Goal: Task Accomplishment & Management: Complete application form

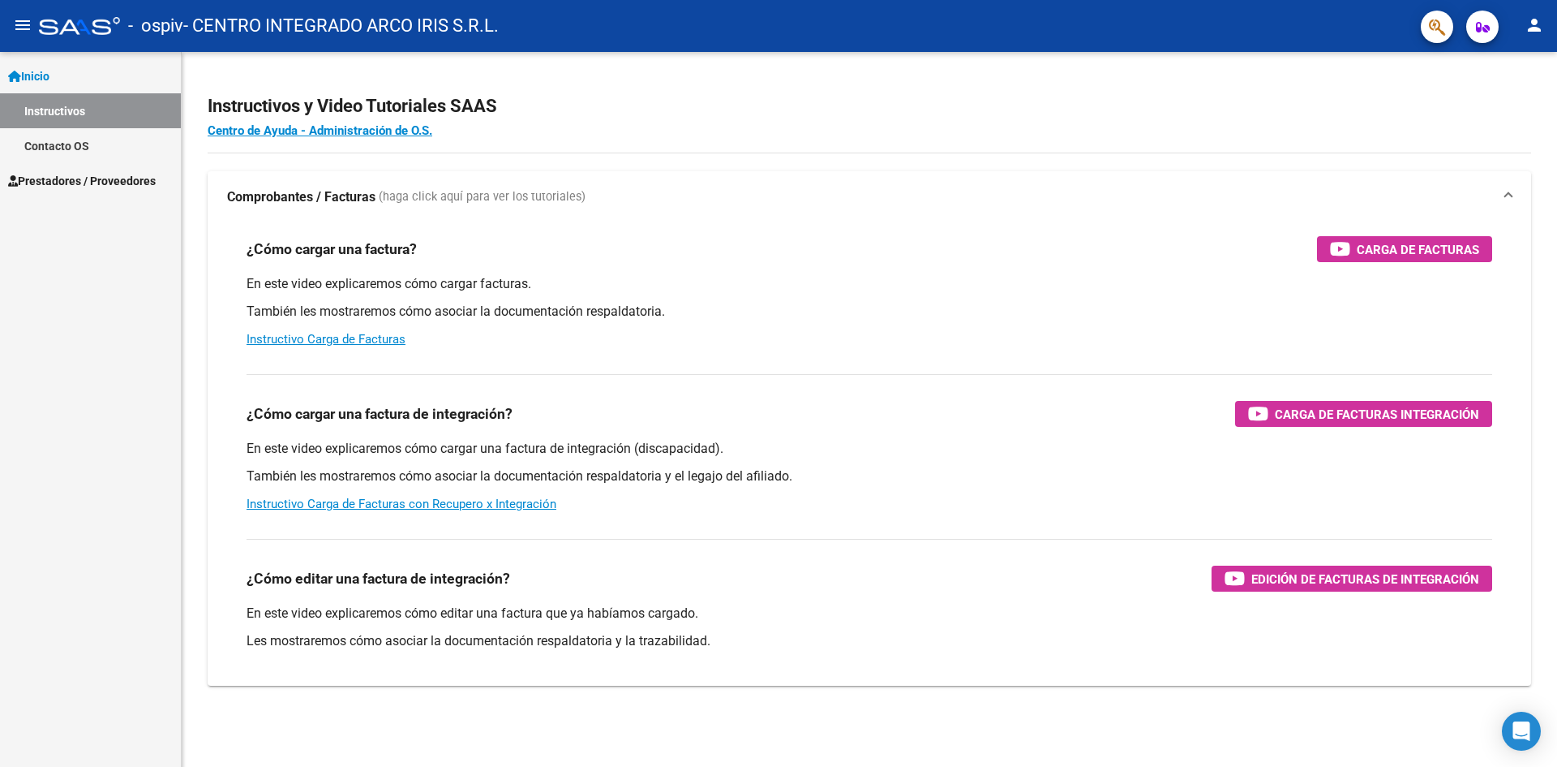
click at [151, 189] on span "Prestadores / Proveedores" at bounding box center [82, 181] width 148 height 18
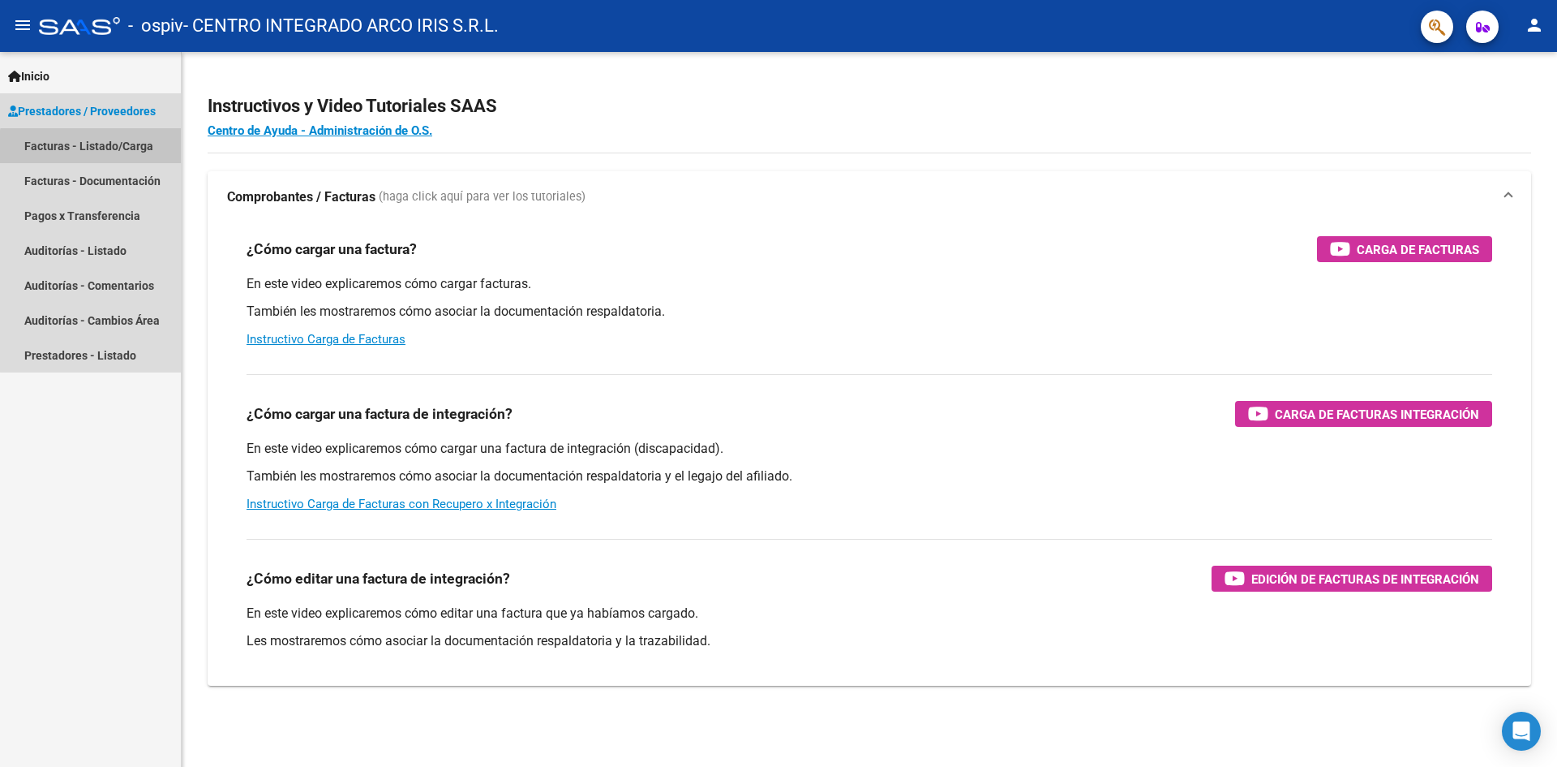
click at [105, 152] on link "Facturas - Listado/Carga" at bounding box center [90, 145] width 181 height 35
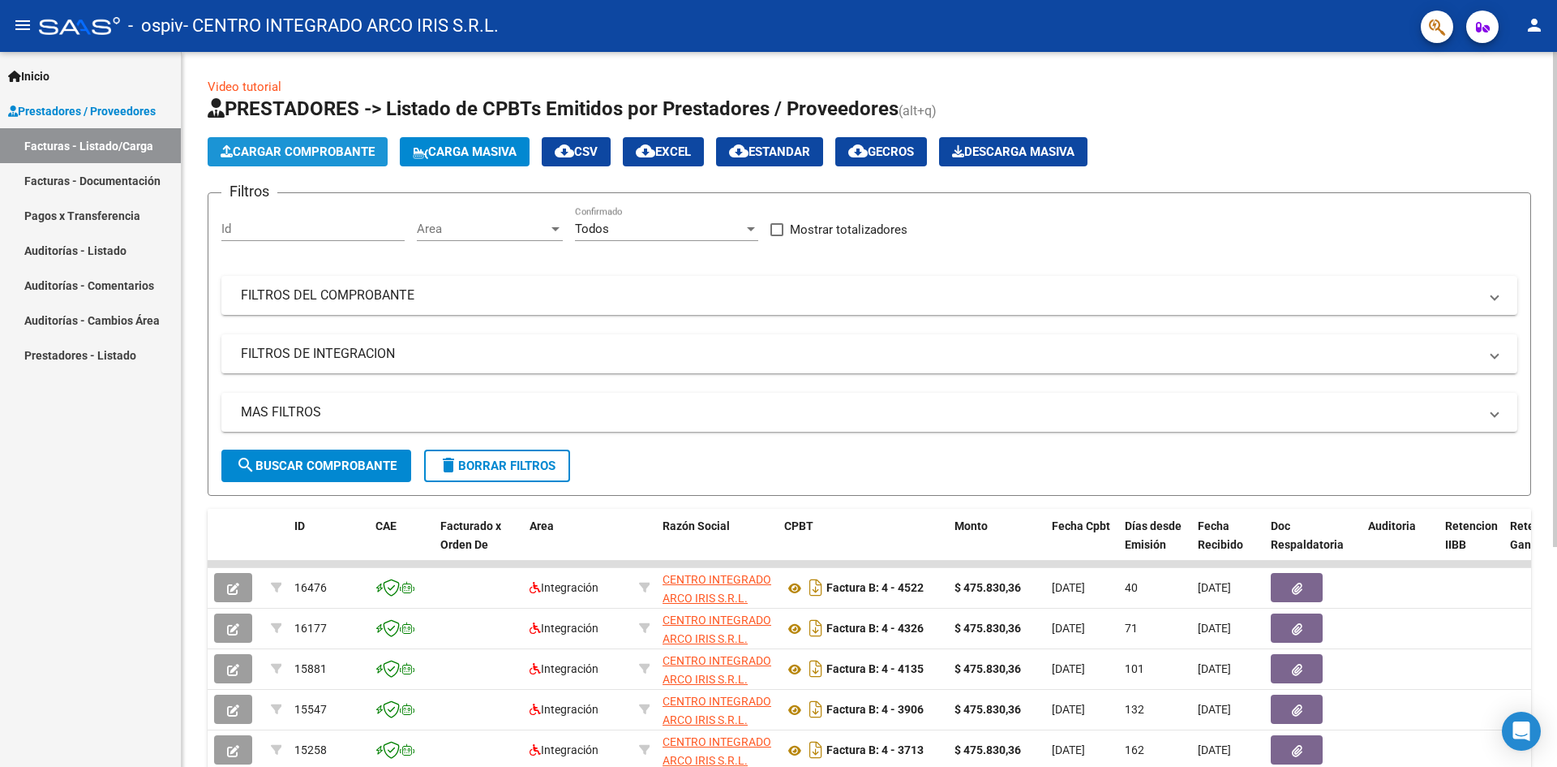
click at [294, 157] on span "Cargar Comprobante" at bounding box center [298, 151] width 154 height 15
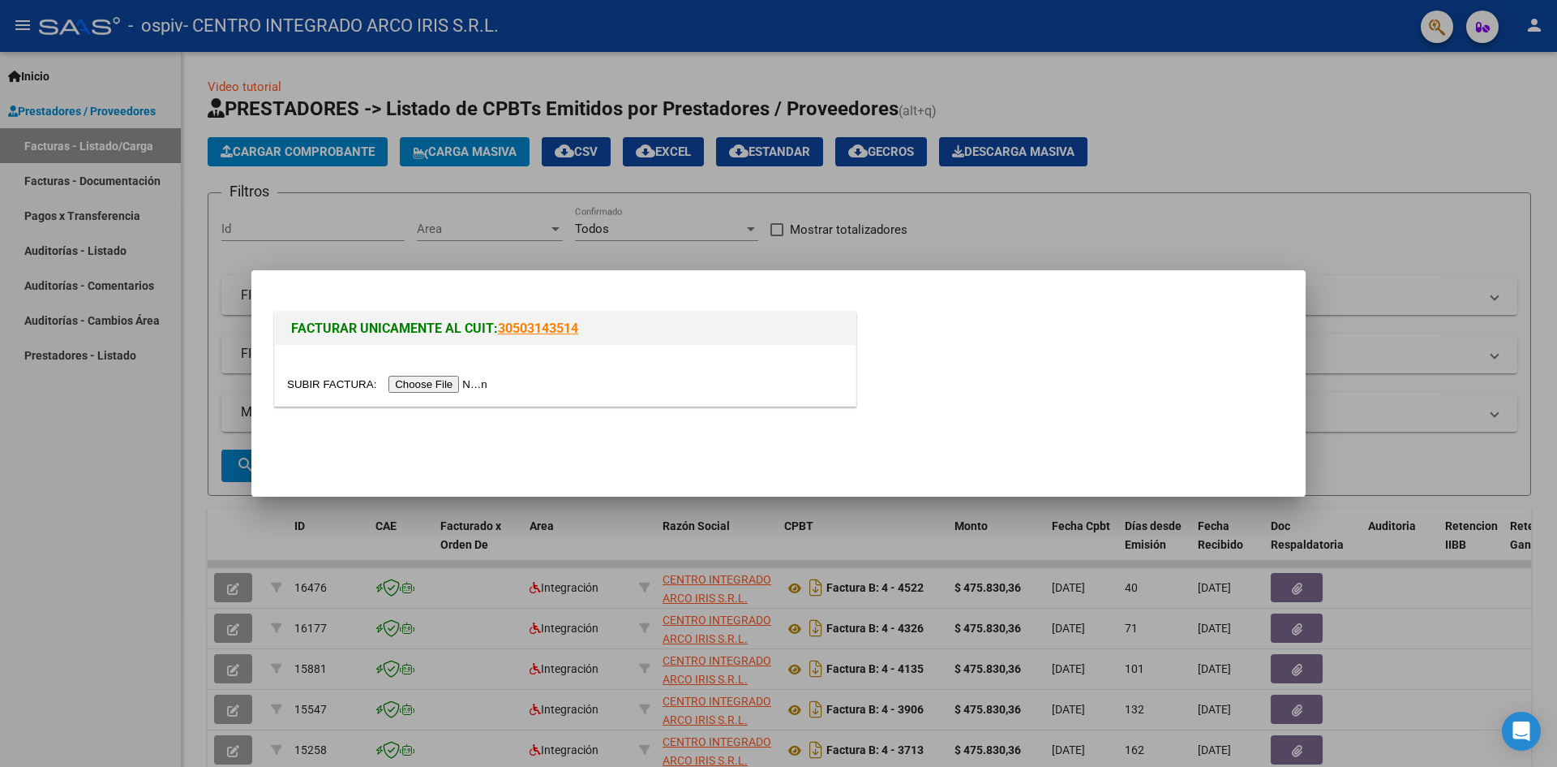
click at [462, 387] on input "file" at bounding box center [389, 384] width 205 height 17
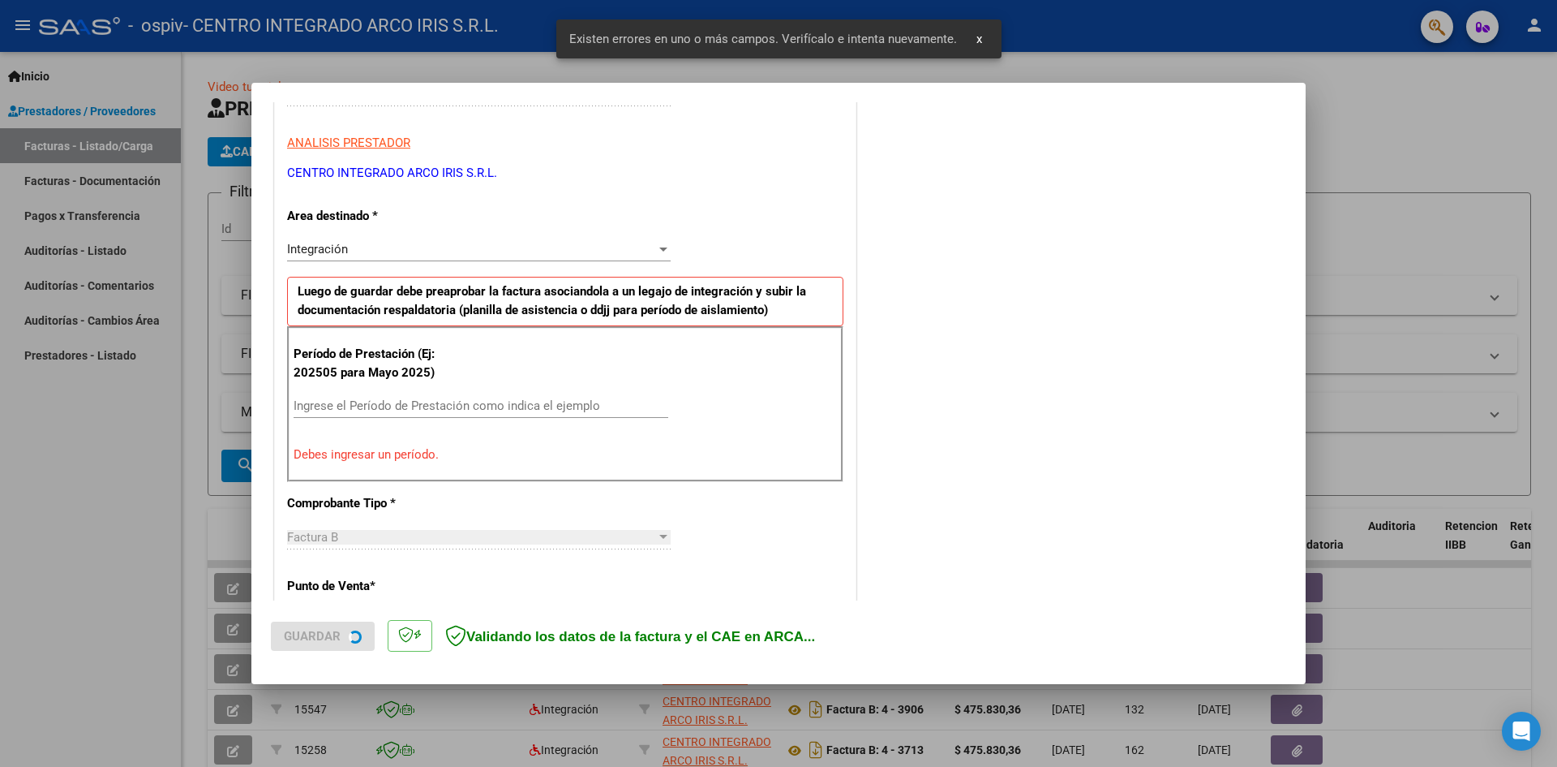
scroll to position [286, 0]
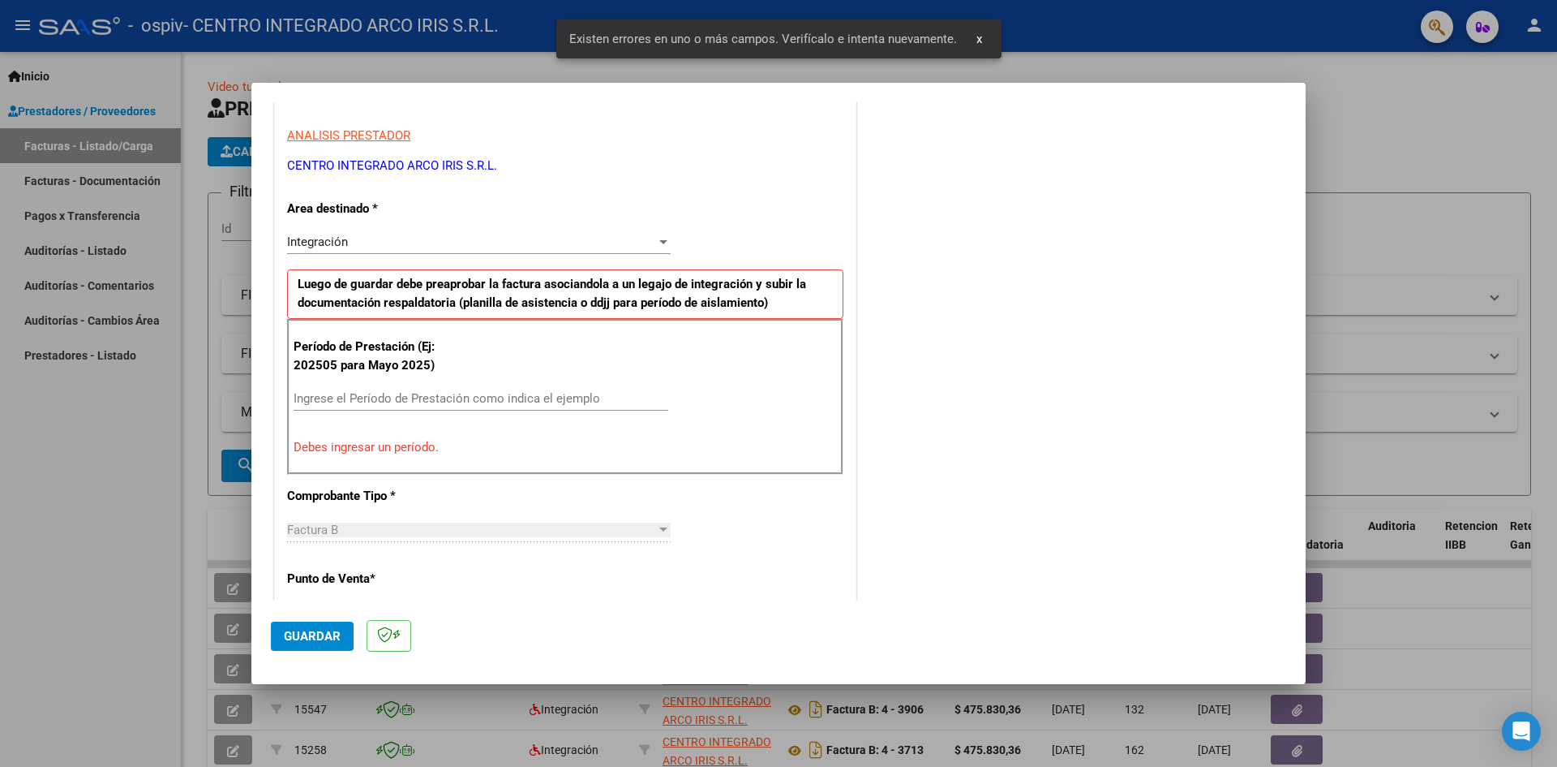
click at [427, 403] on input "Ingrese el Período de Prestación como indica el ejemplo" at bounding box center [481, 398] width 375 height 15
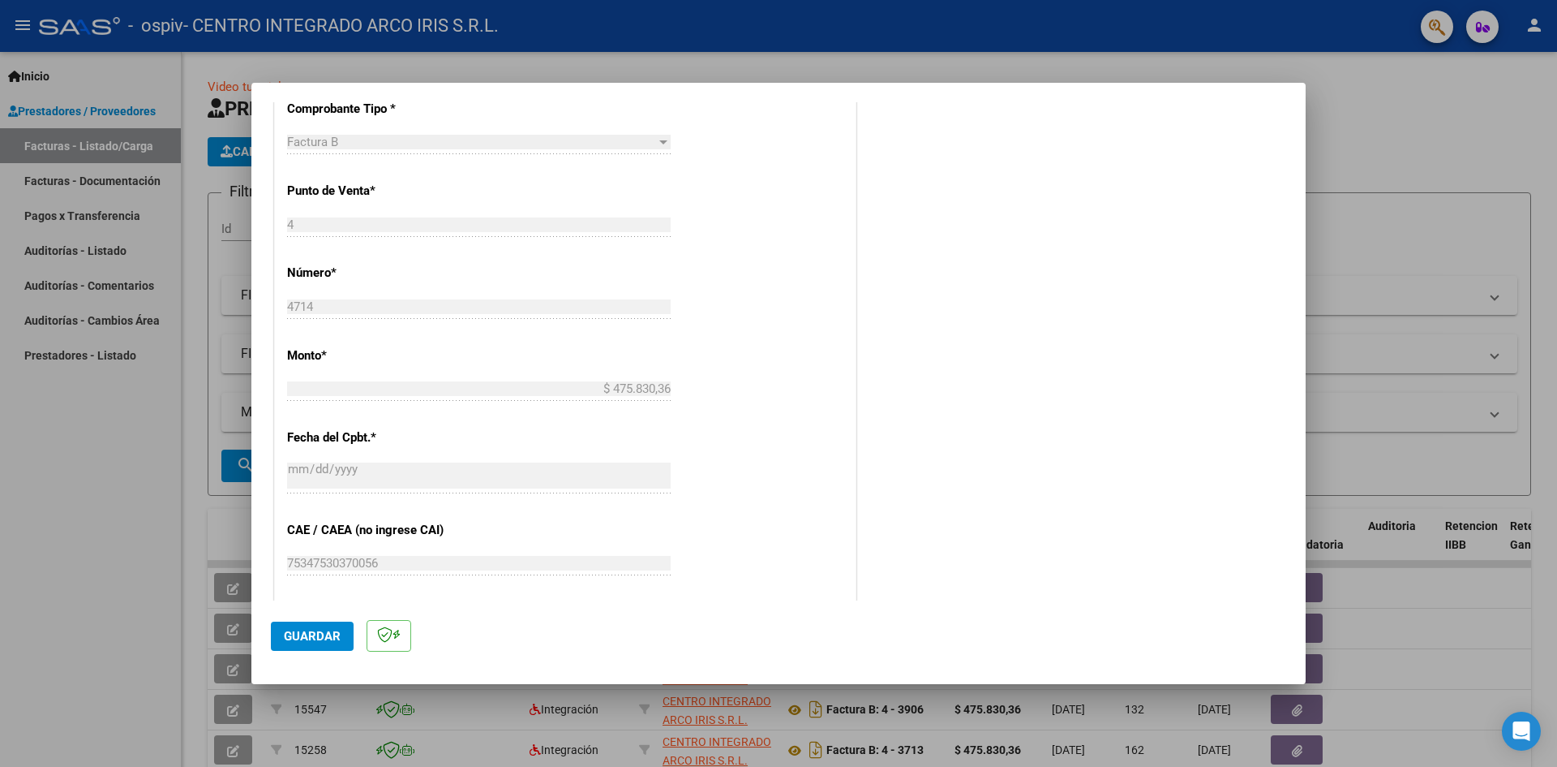
scroll to position [772, 0]
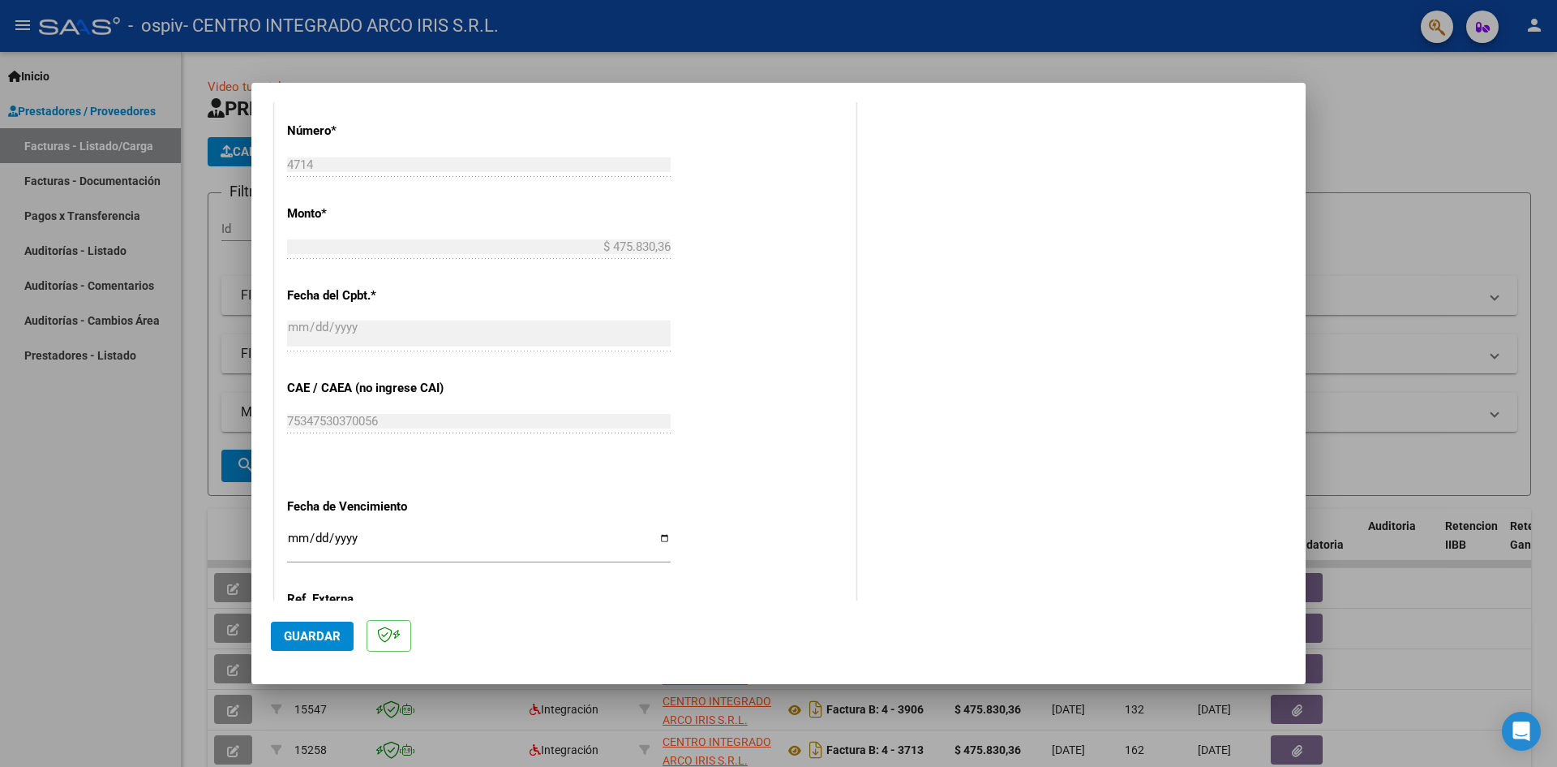
type input "202508"
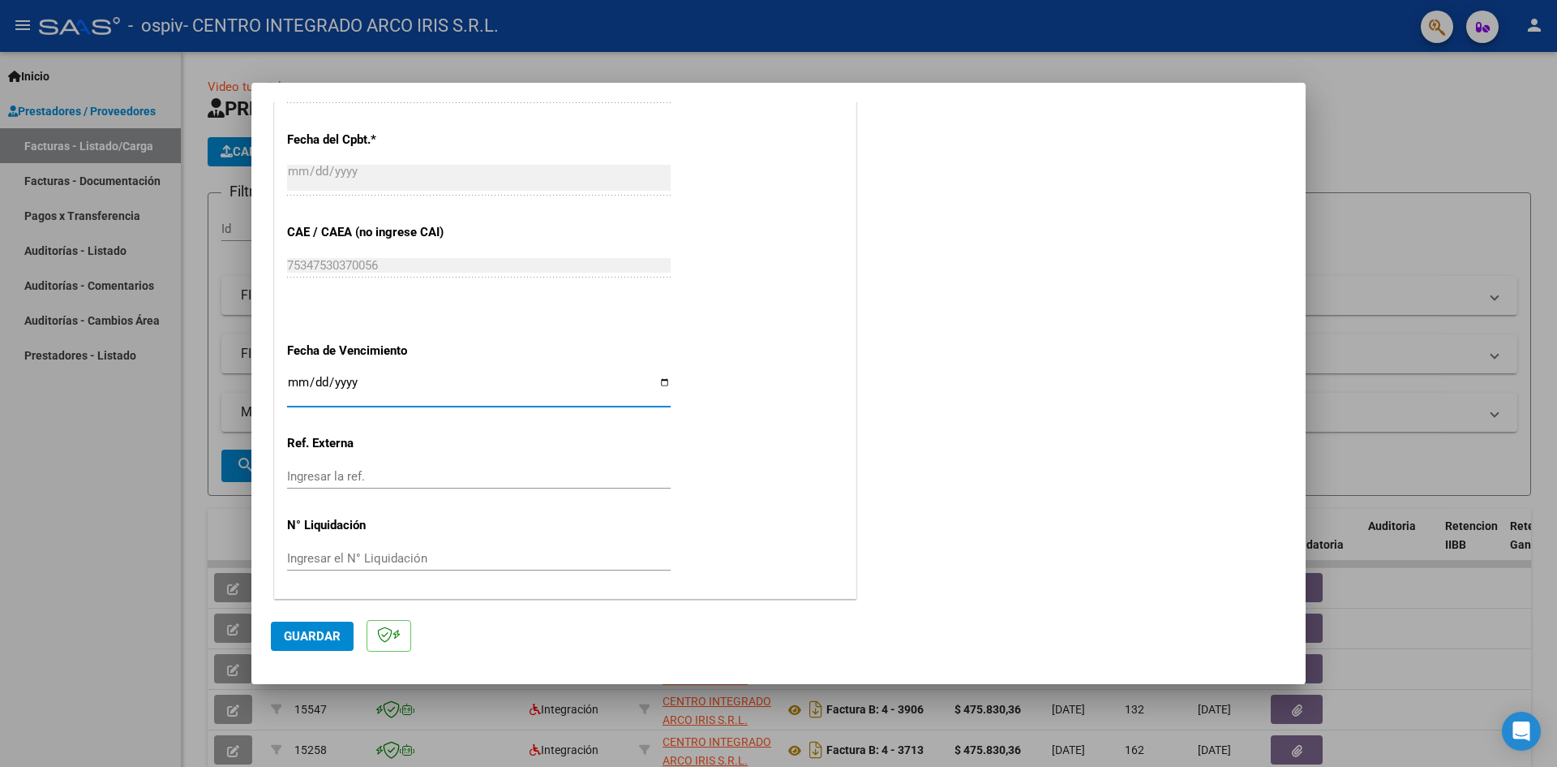
scroll to position [930, 0]
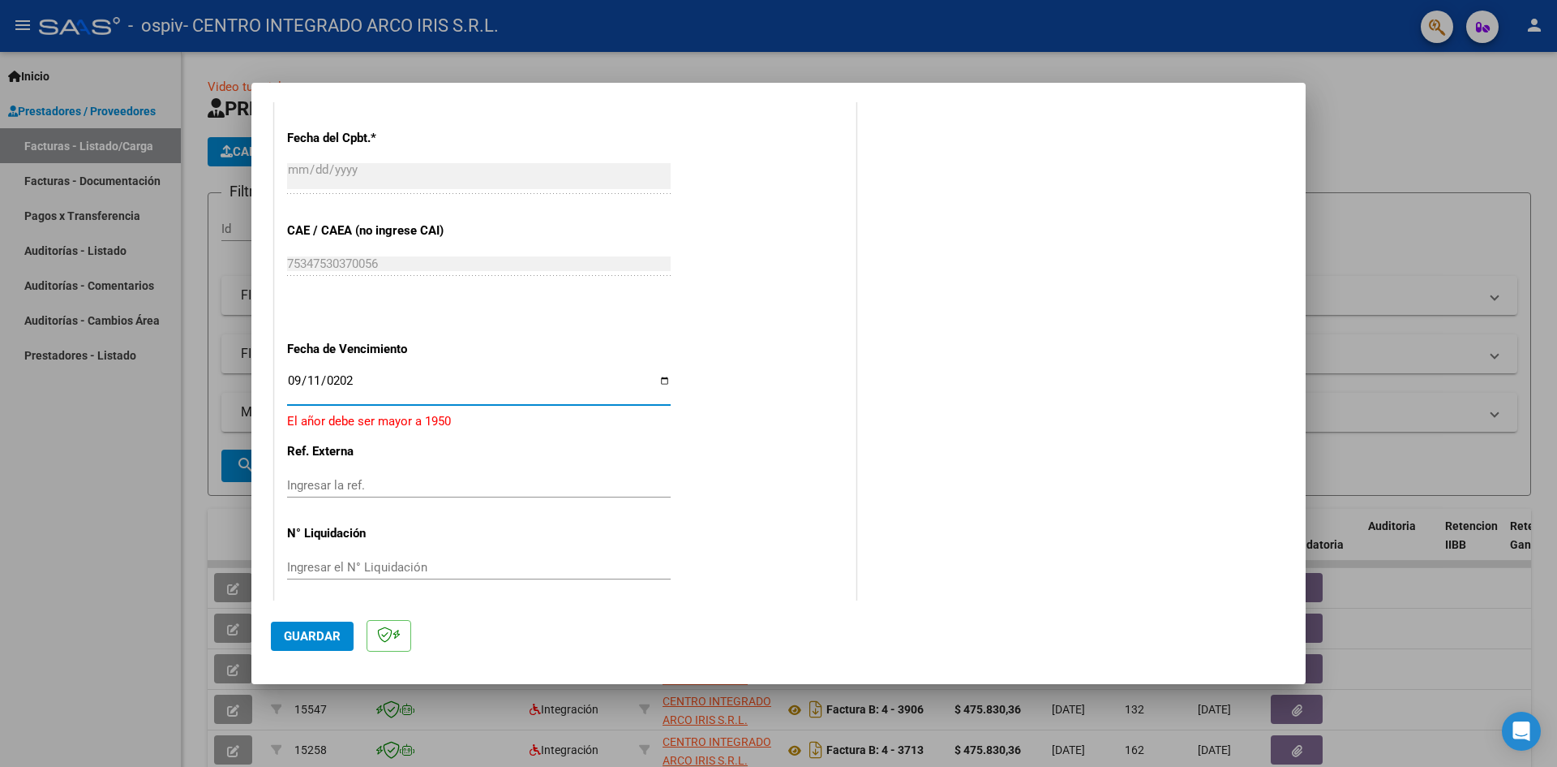
type input "[DATE]"
click at [307, 645] on button "Guardar" at bounding box center [312, 635] width 83 height 29
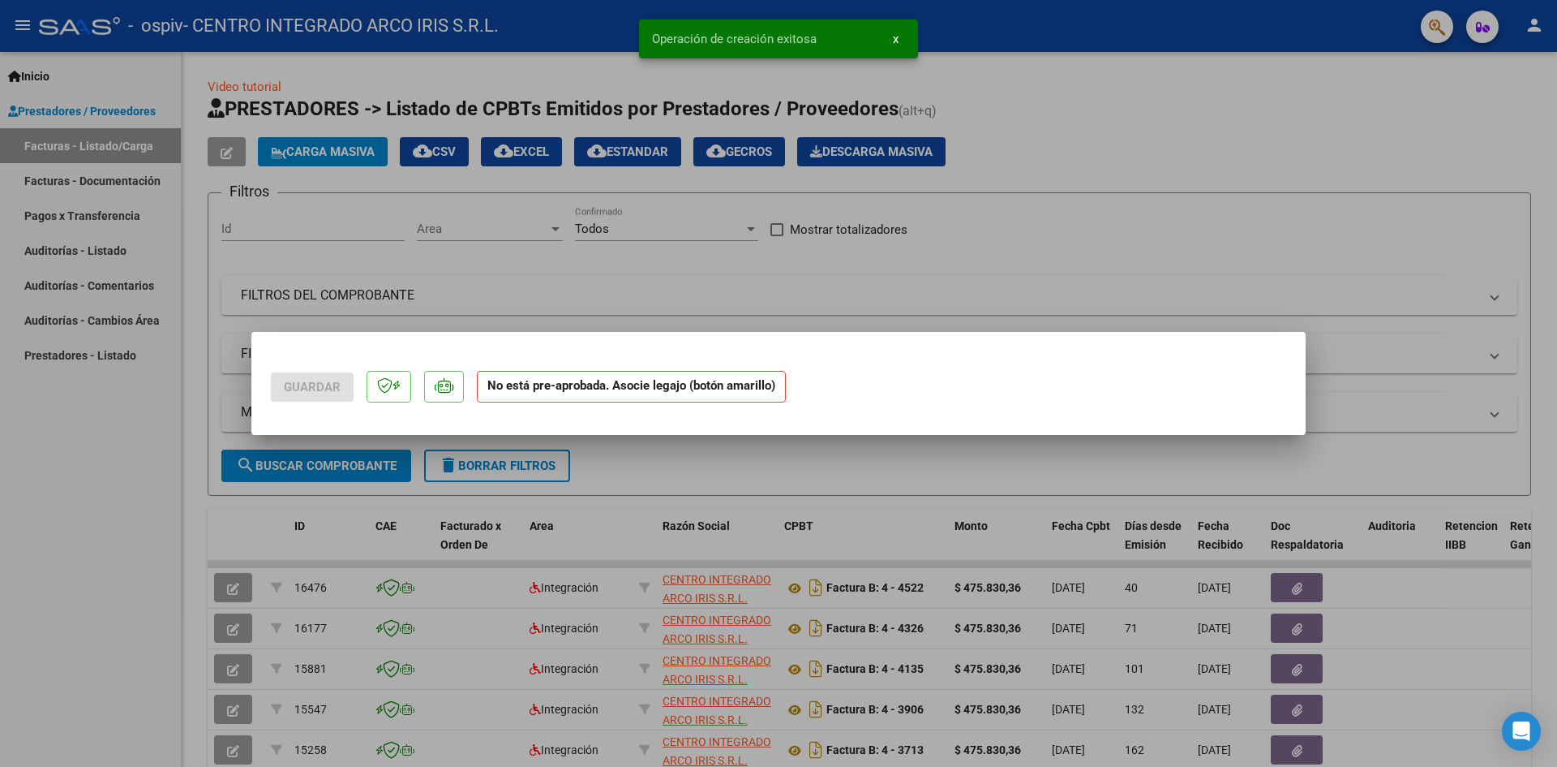
scroll to position [0, 0]
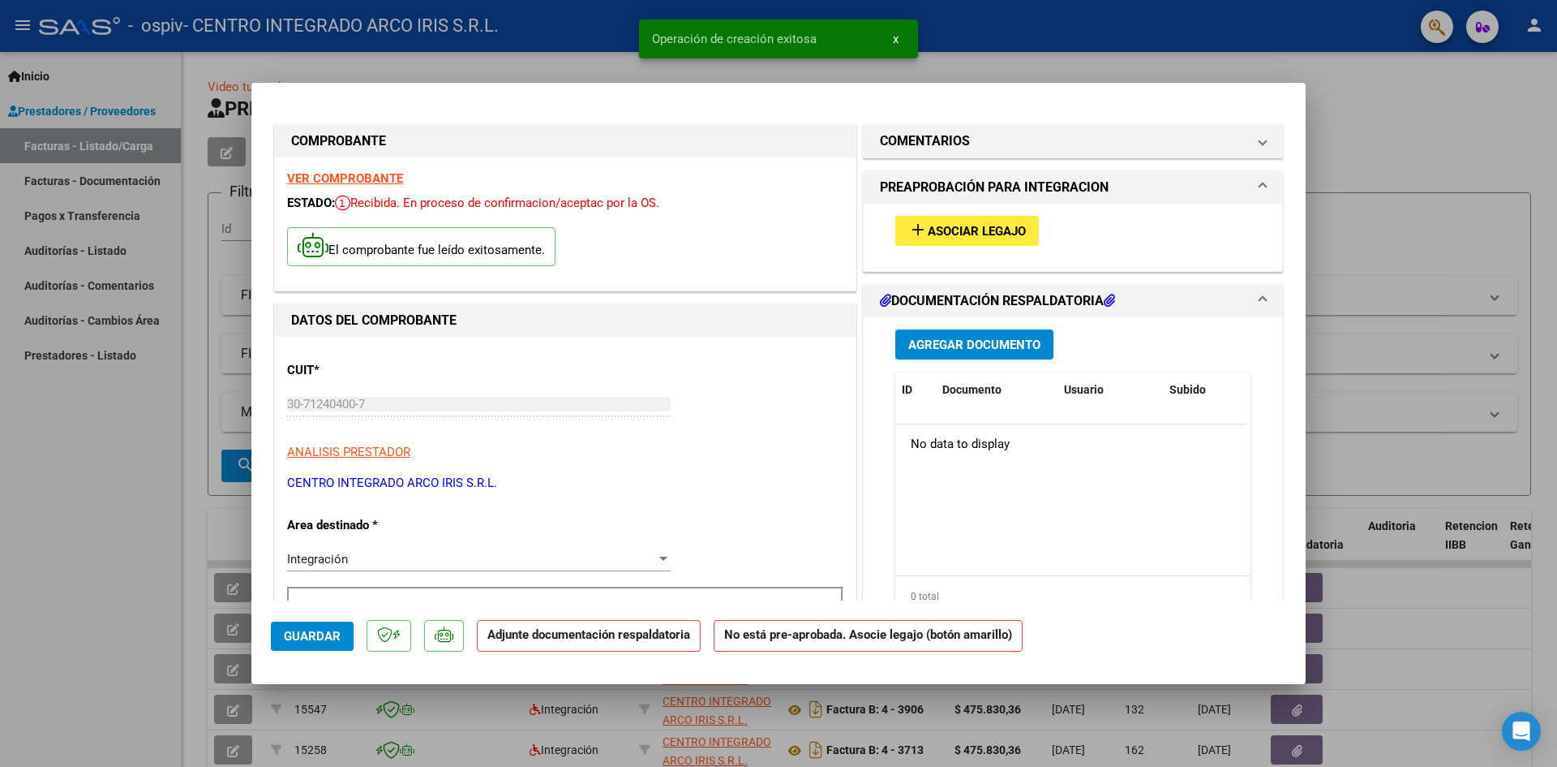
click at [1018, 229] on span "Asociar Legajo" at bounding box center [977, 231] width 98 height 15
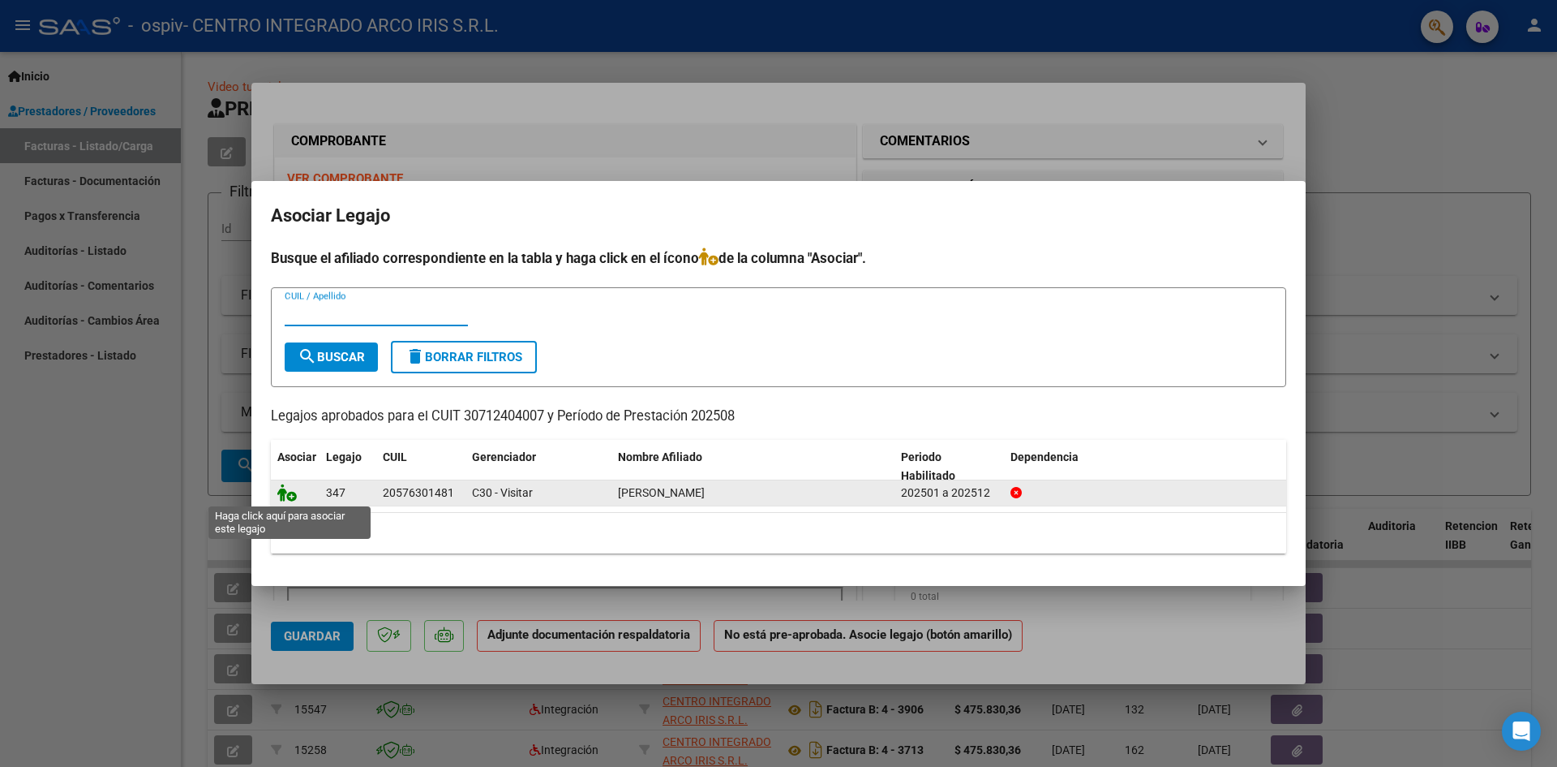
click at [289, 500] on icon at bounding box center [286, 492] width 19 height 18
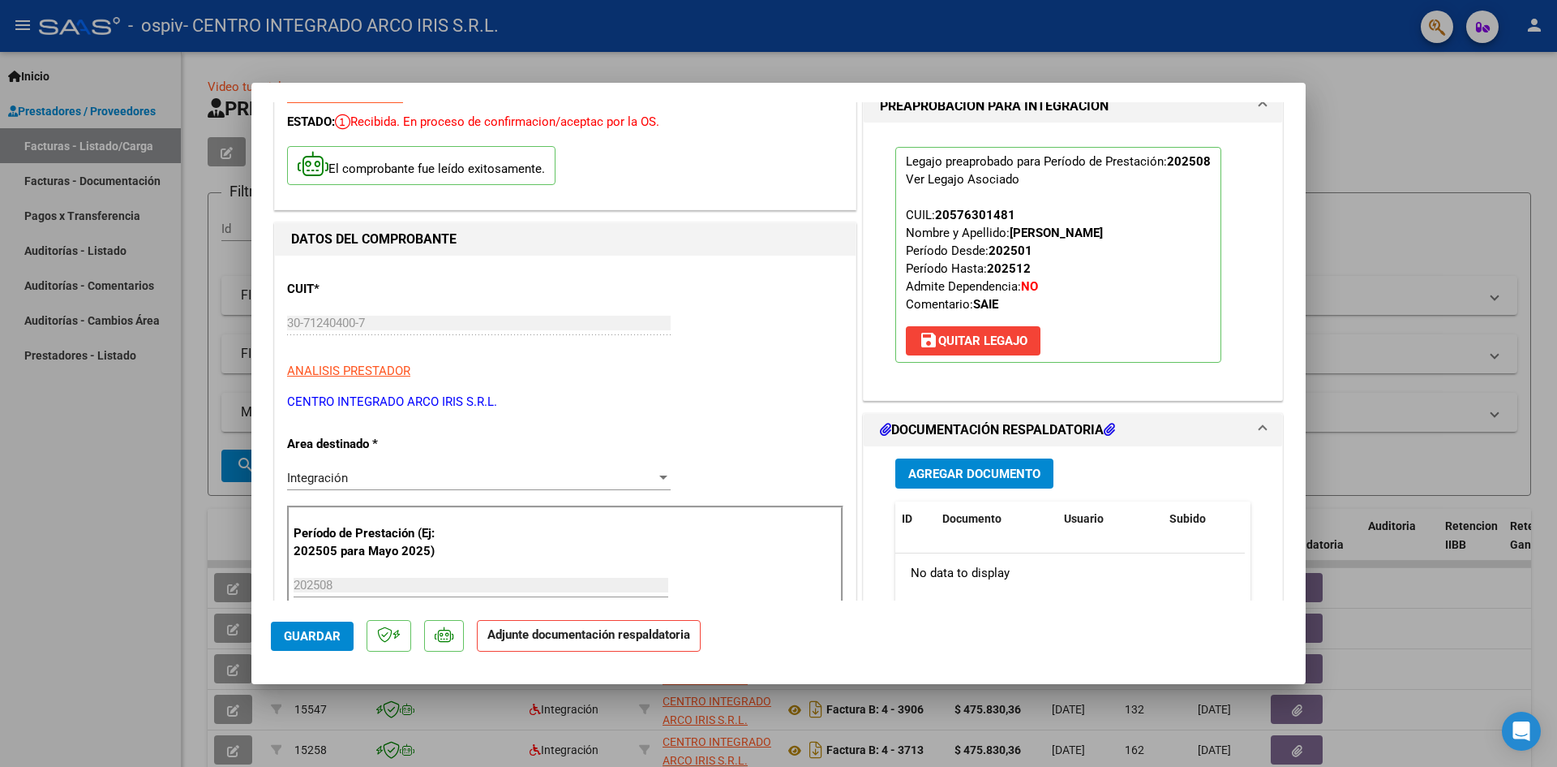
scroll to position [162, 0]
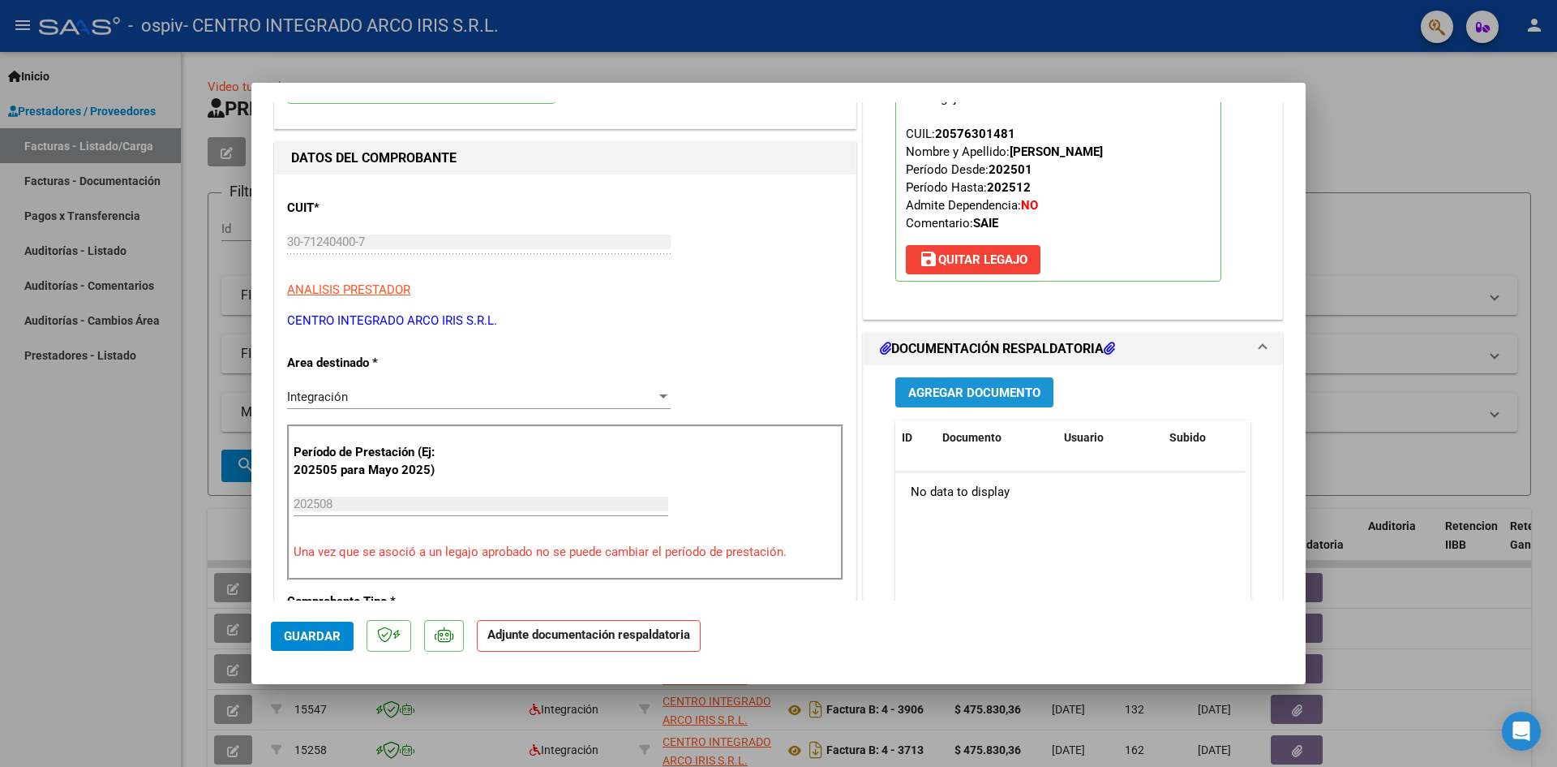
click at [954, 400] on button "Agregar Documento" at bounding box center [975, 392] width 158 height 30
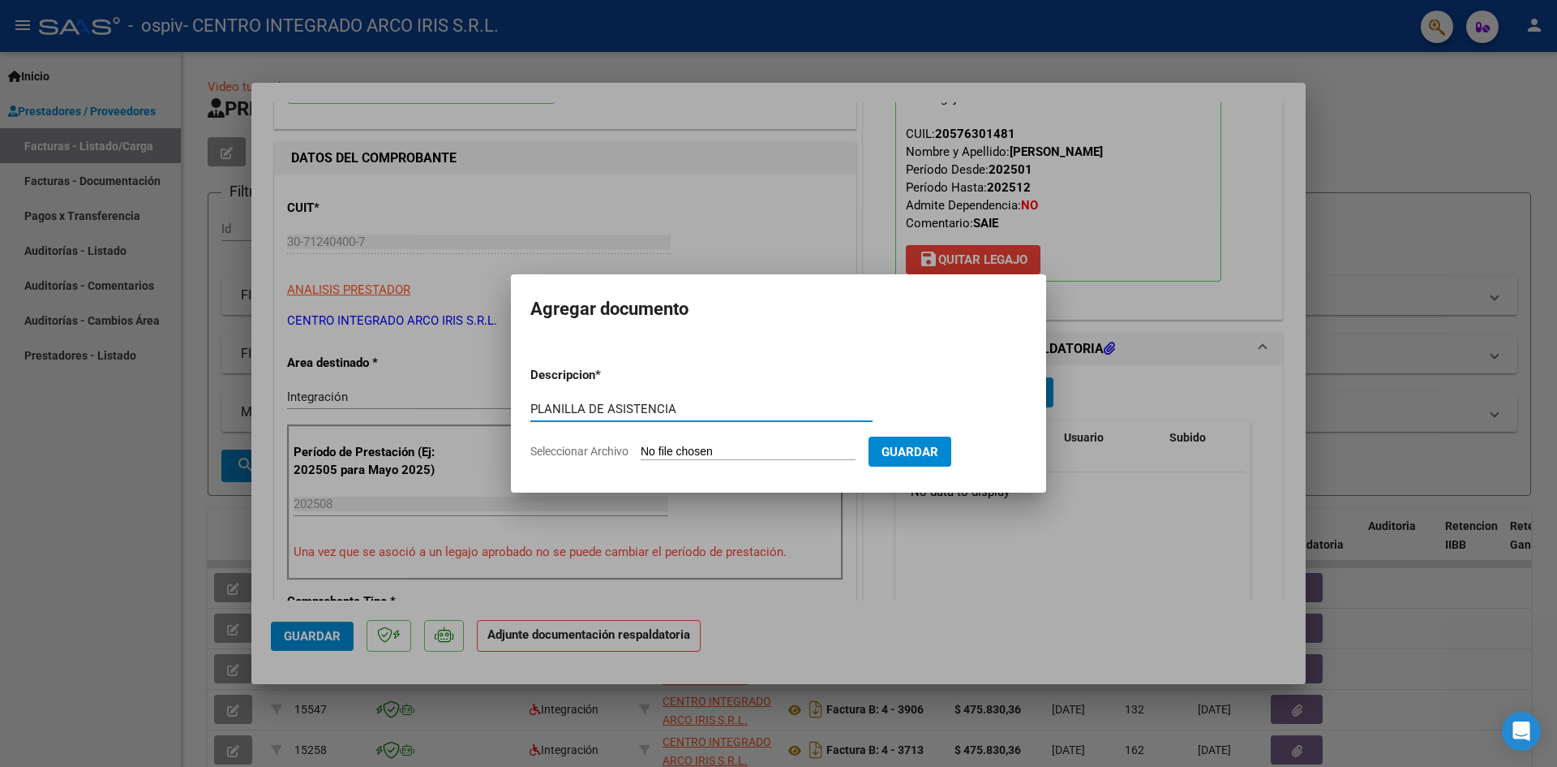
type input "PLANILLA DE ASISTENCIA"
click at [641, 445] on input "Seleccionar Archivo" at bounding box center [748, 452] width 215 height 15
type input "C:\fakepath\PLANILLA DE ASISTENCIA_30712404007_006_00004_00004714.pdf"
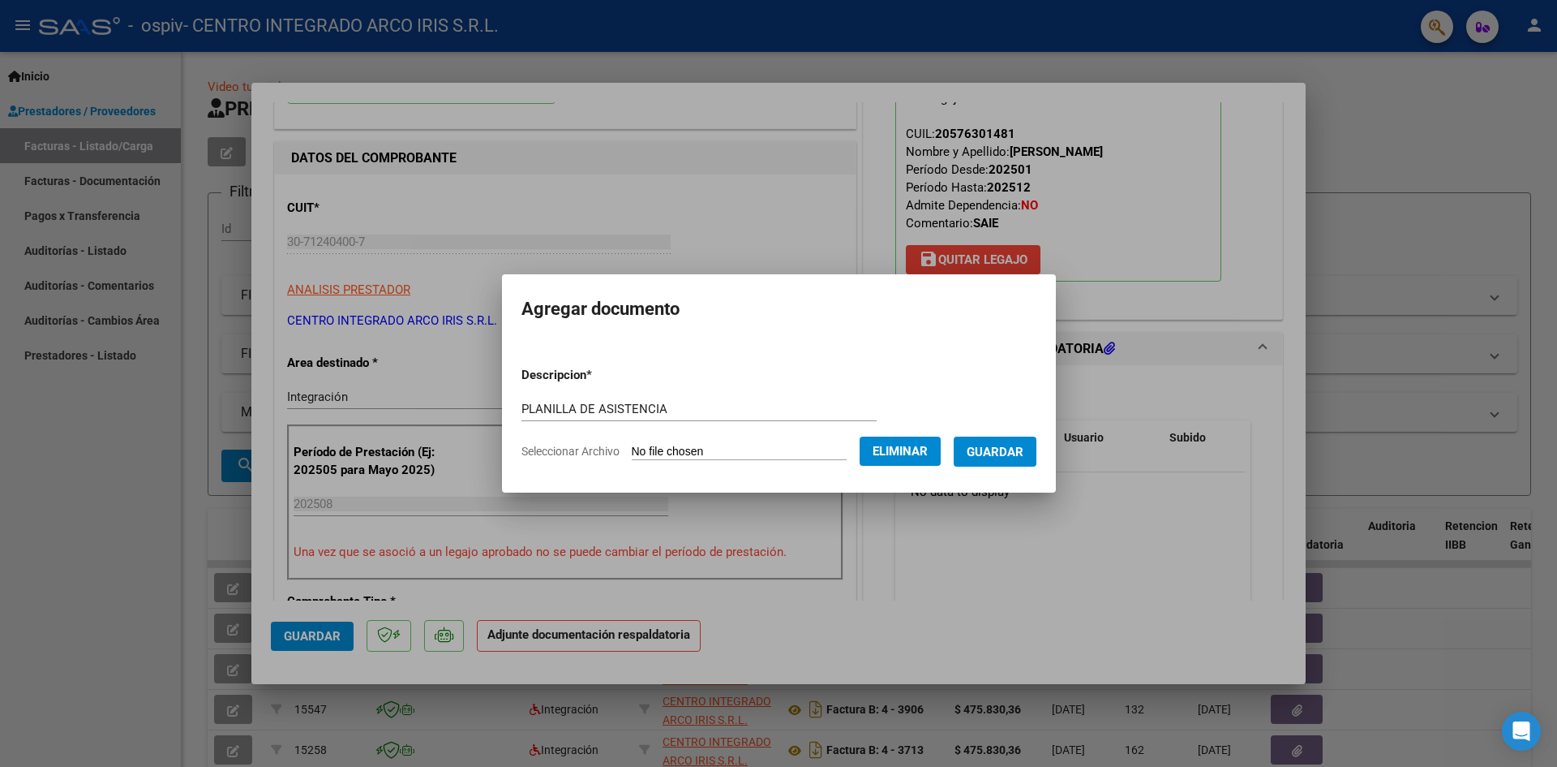
click at [1002, 451] on span "Guardar" at bounding box center [995, 452] width 57 height 15
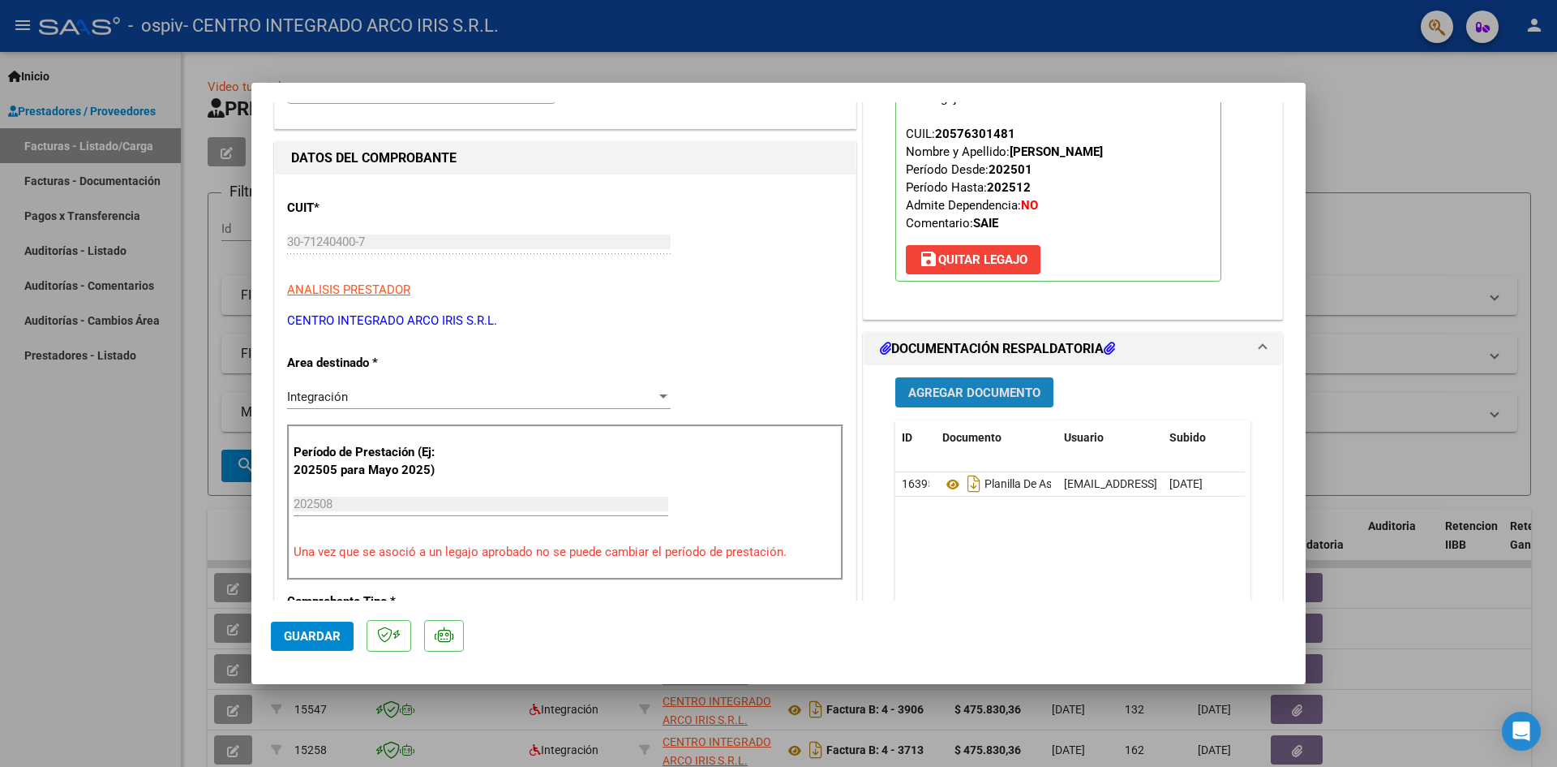
click at [1007, 402] on button "Agregar Documento" at bounding box center [975, 392] width 158 height 30
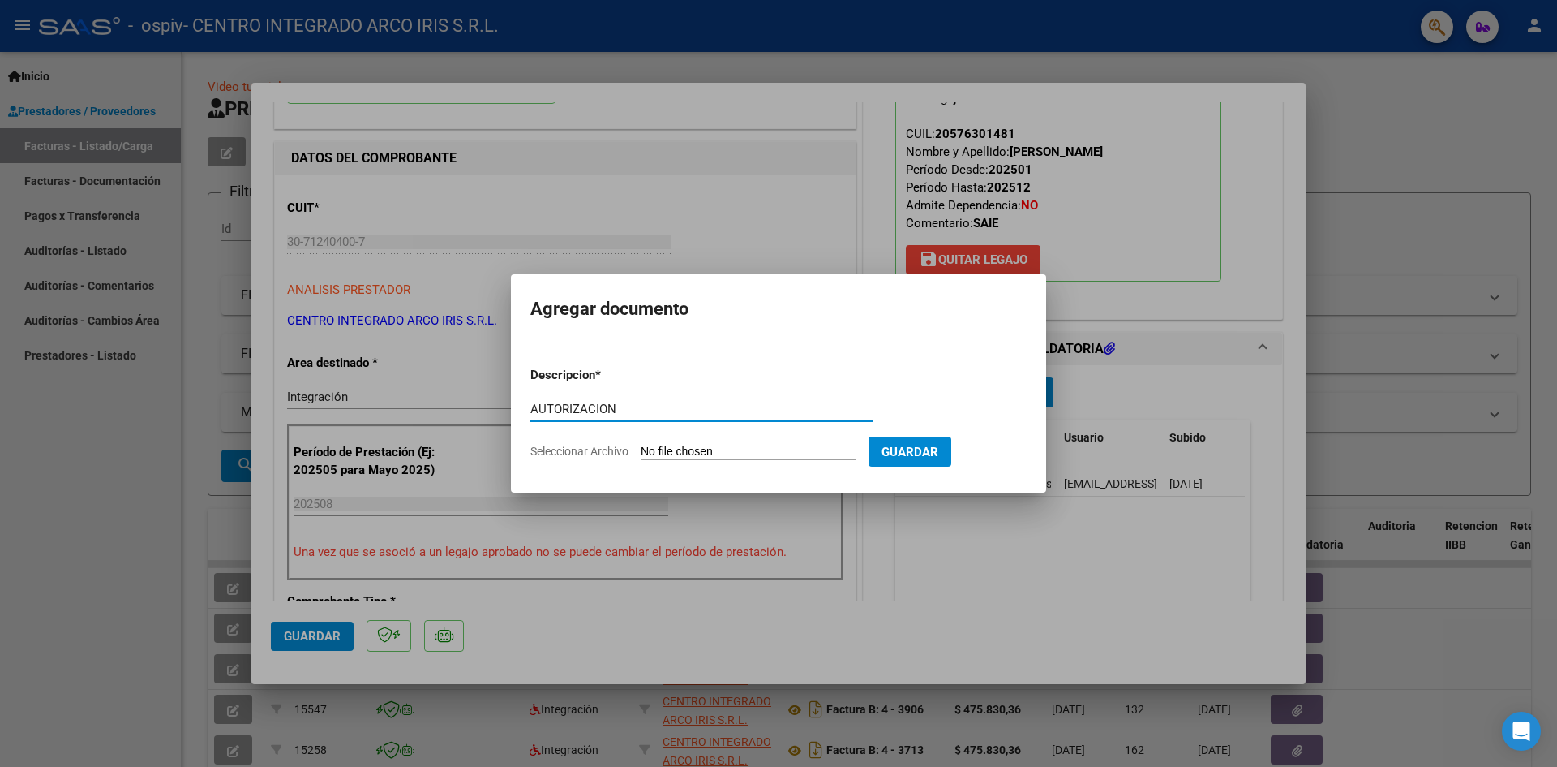
type input "AUTORIZACION"
click at [641, 445] on input "Seleccionar Archivo" at bounding box center [748, 452] width 215 height 15
type input "C:\fakepath\[PERSON_NAME] [DATE] - [DATE].pdf"
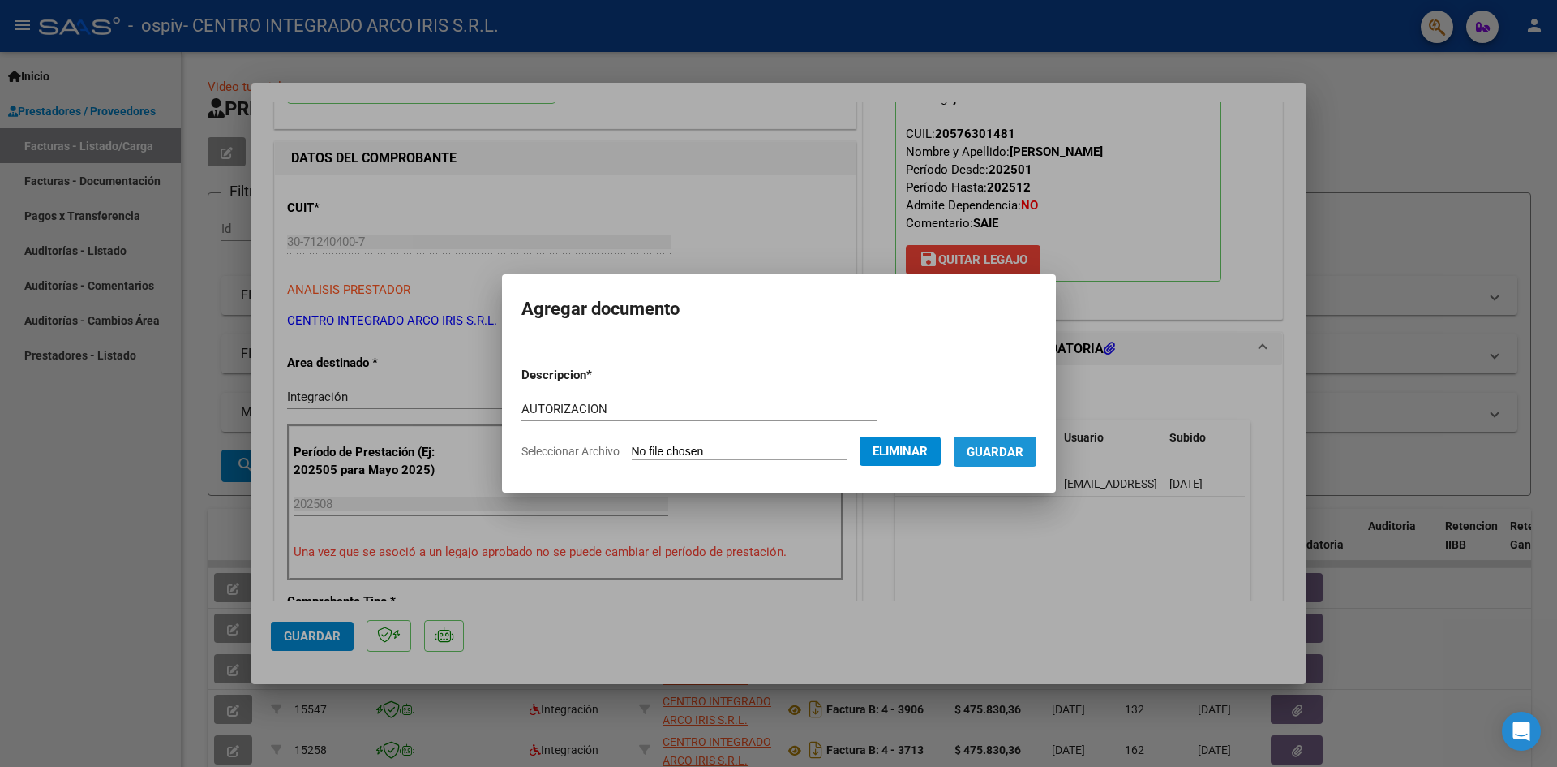
click at [1022, 452] on span "Guardar" at bounding box center [995, 452] width 57 height 15
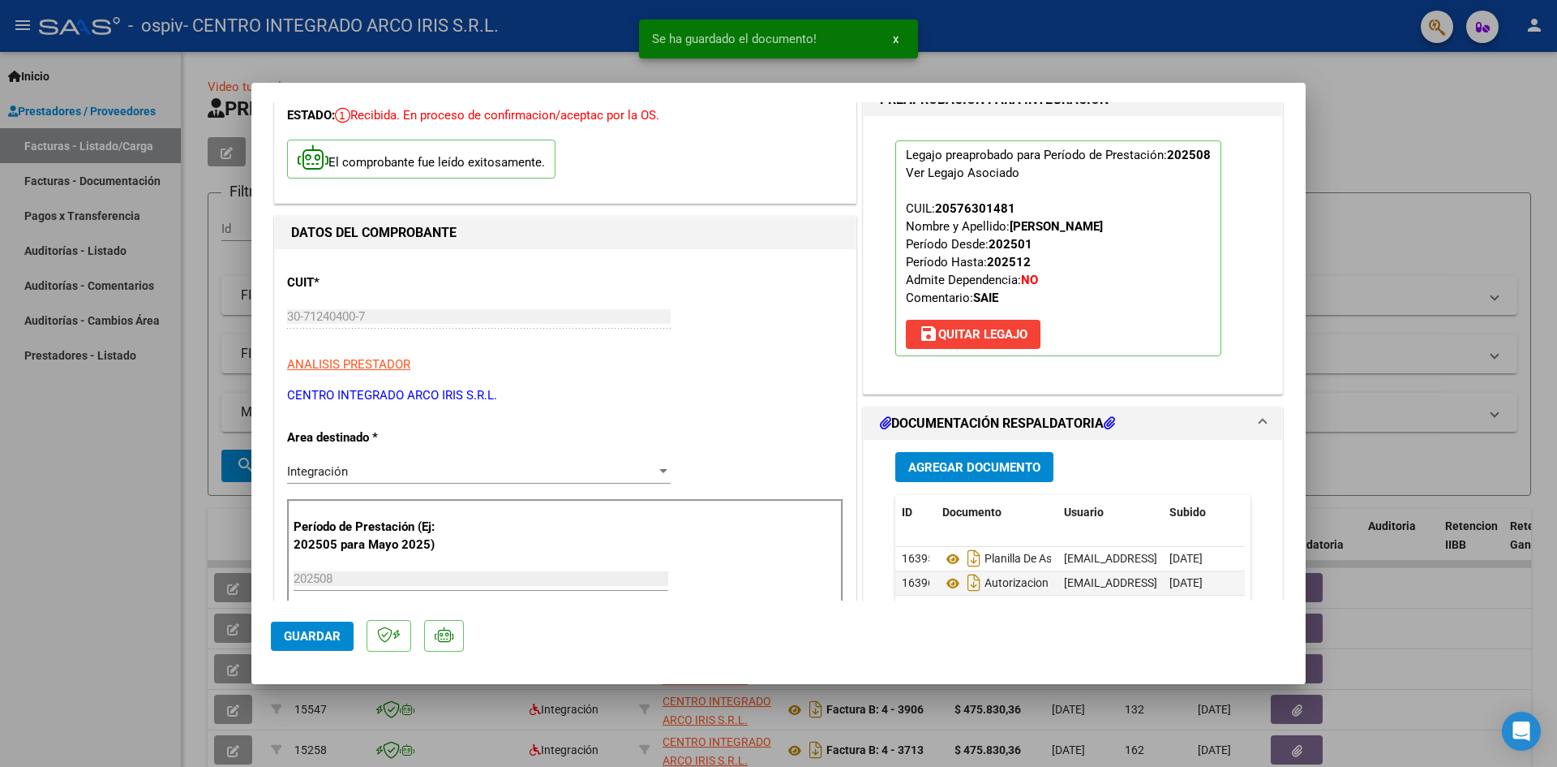
scroll to position [98, 0]
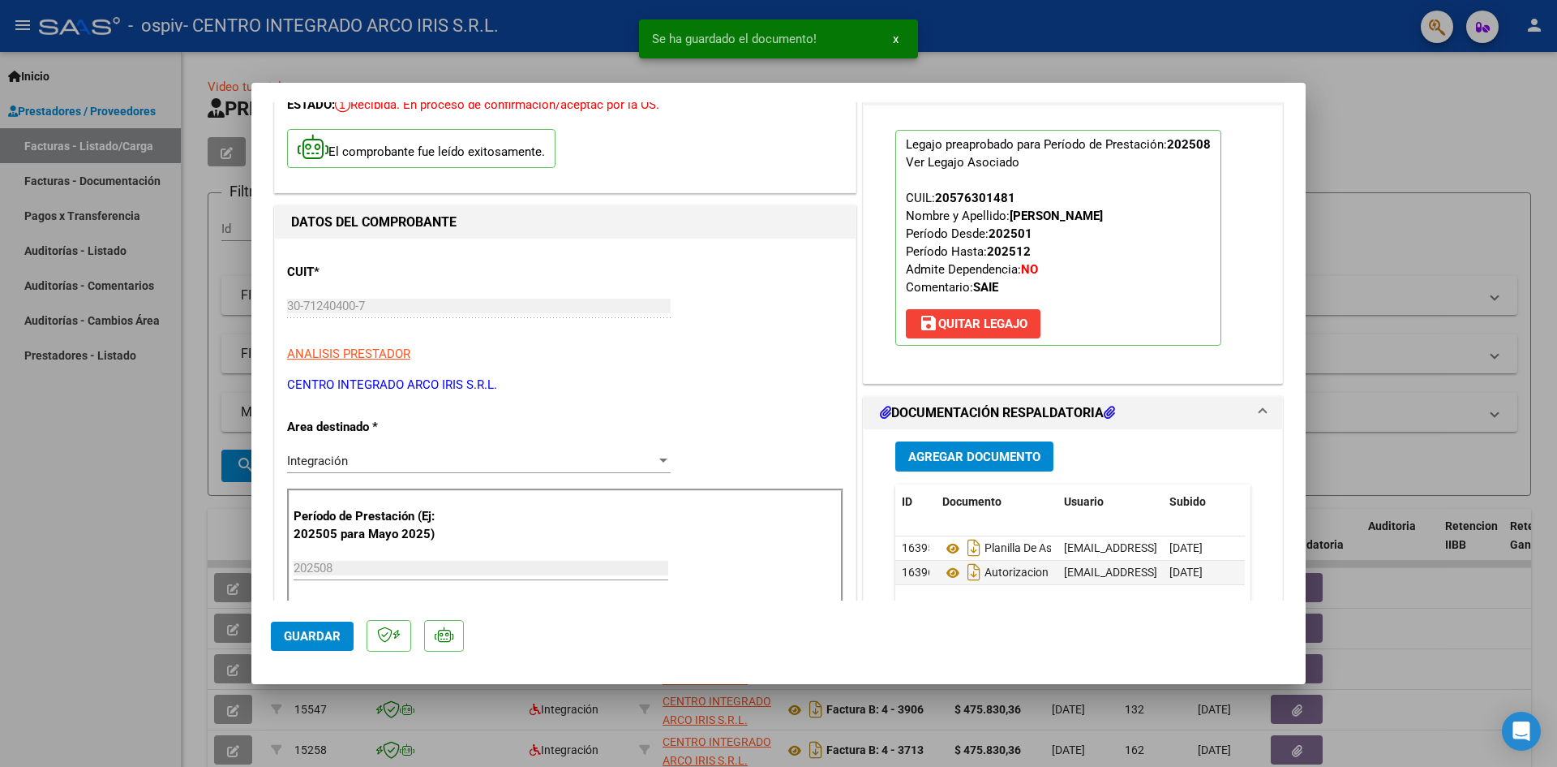
click at [341, 636] on button "Guardar" at bounding box center [312, 635] width 83 height 29
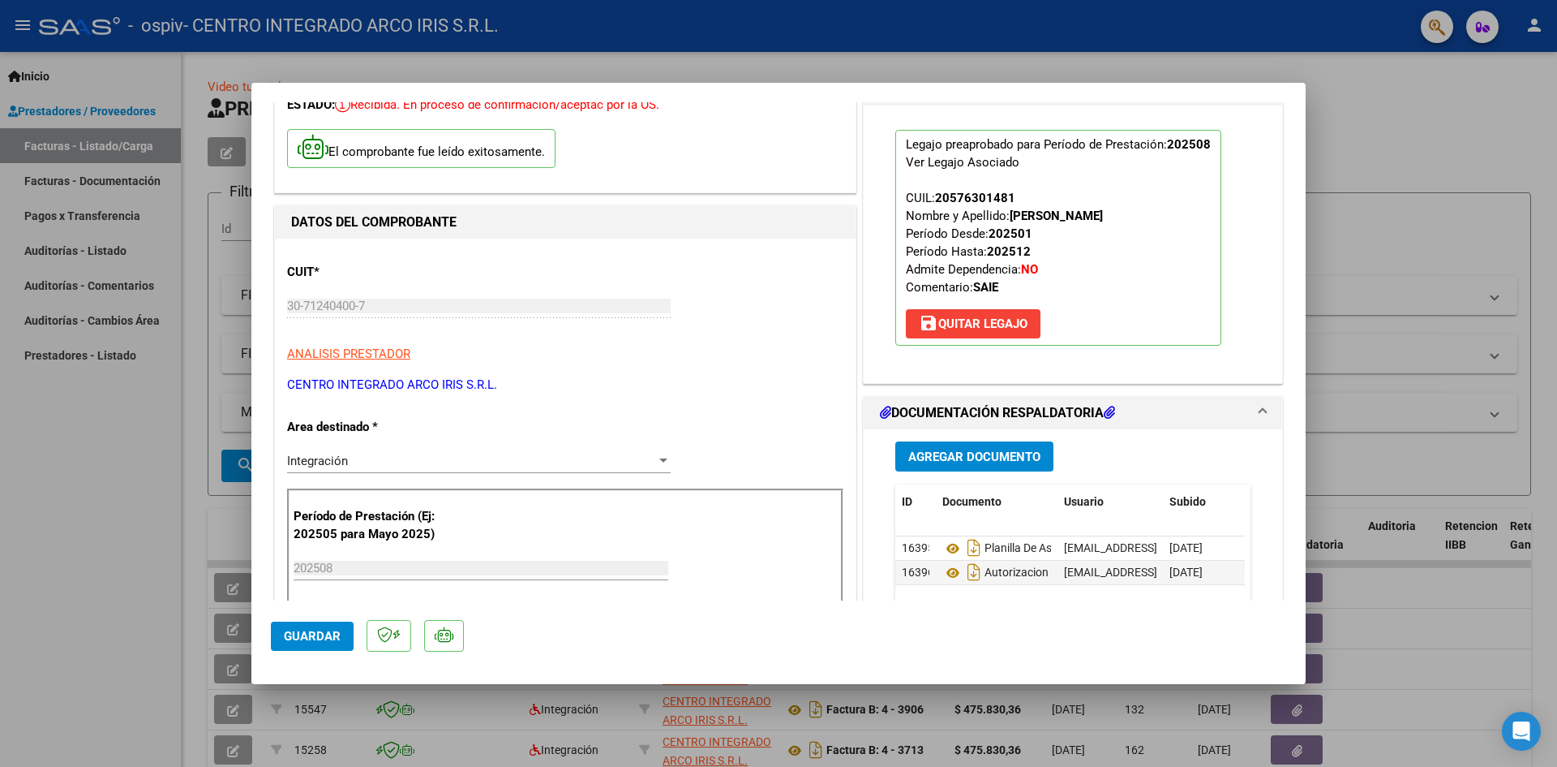
click at [94, 482] on div at bounding box center [778, 383] width 1557 height 767
type input "$ 0,00"
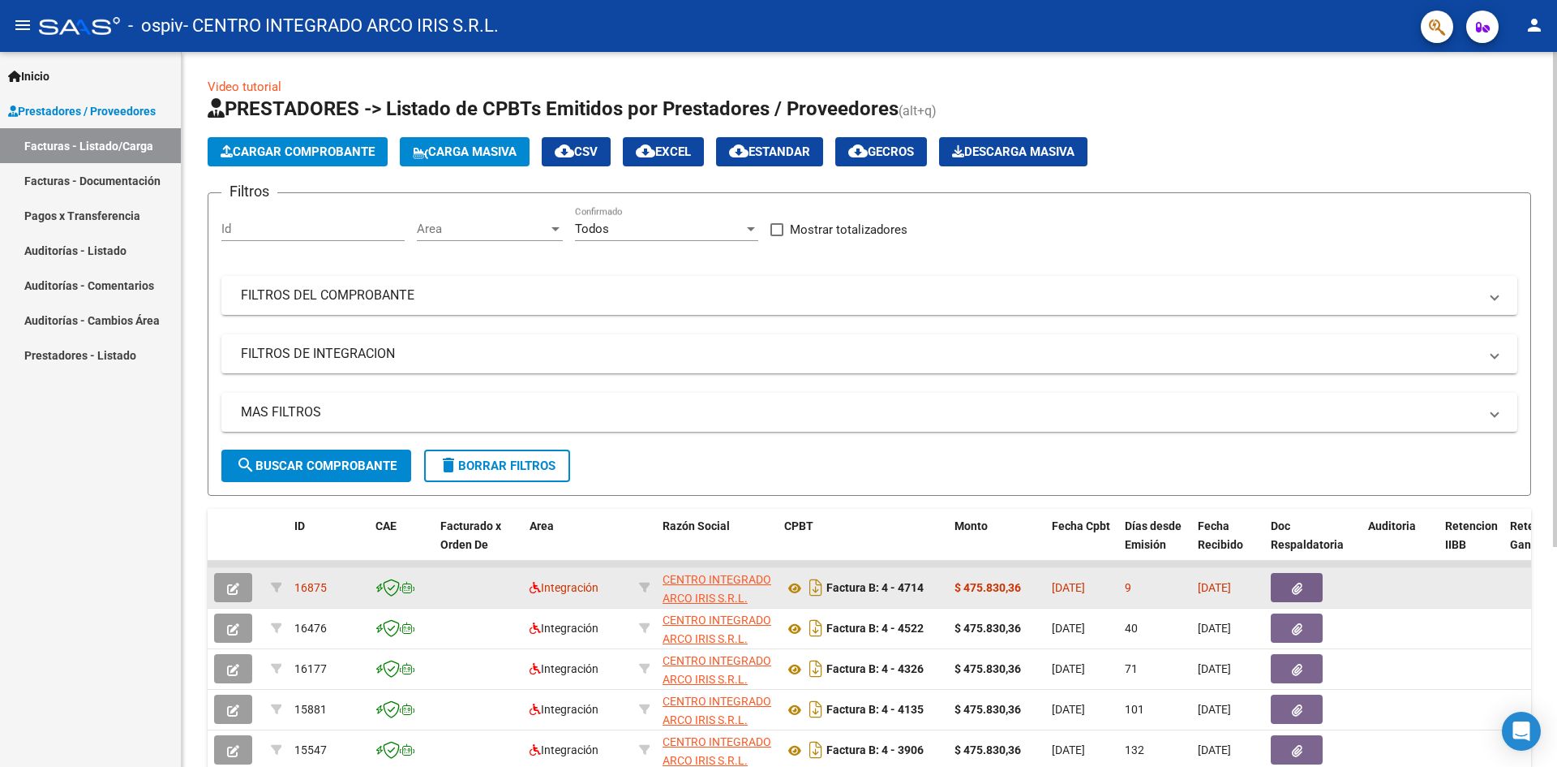
drag, startPoint x: 326, startPoint y: 588, endPoint x: 295, endPoint y: 584, distance: 31.1
click at [295, 584] on span "16875" at bounding box center [310, 587] width 32 height 13
copy span "16875"
